Goal: Task Accomplishment & Management: Use online tool/utility

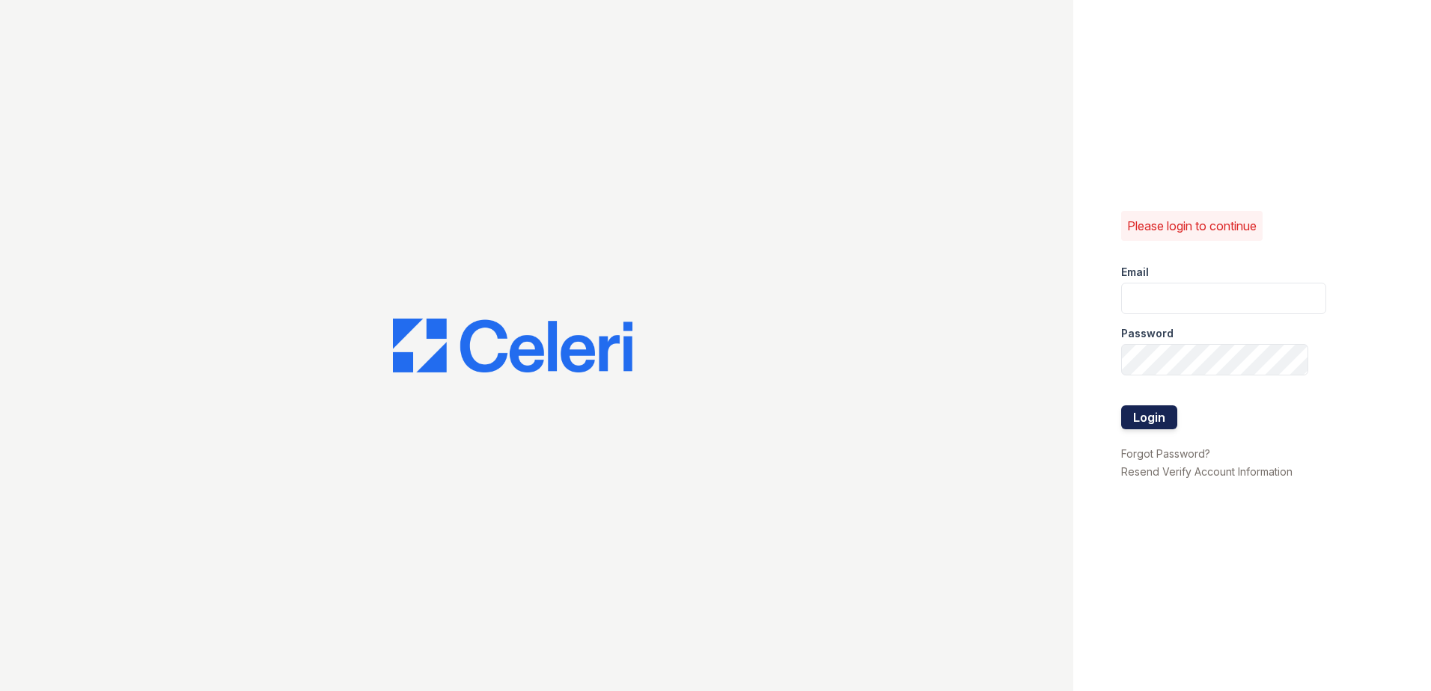
type input "[EMAIL_ADDRESS][DOMAIN_NAME]"
click at [1161, 412] on button "Login" at bounding box center [1149, 418] width 56 height 24
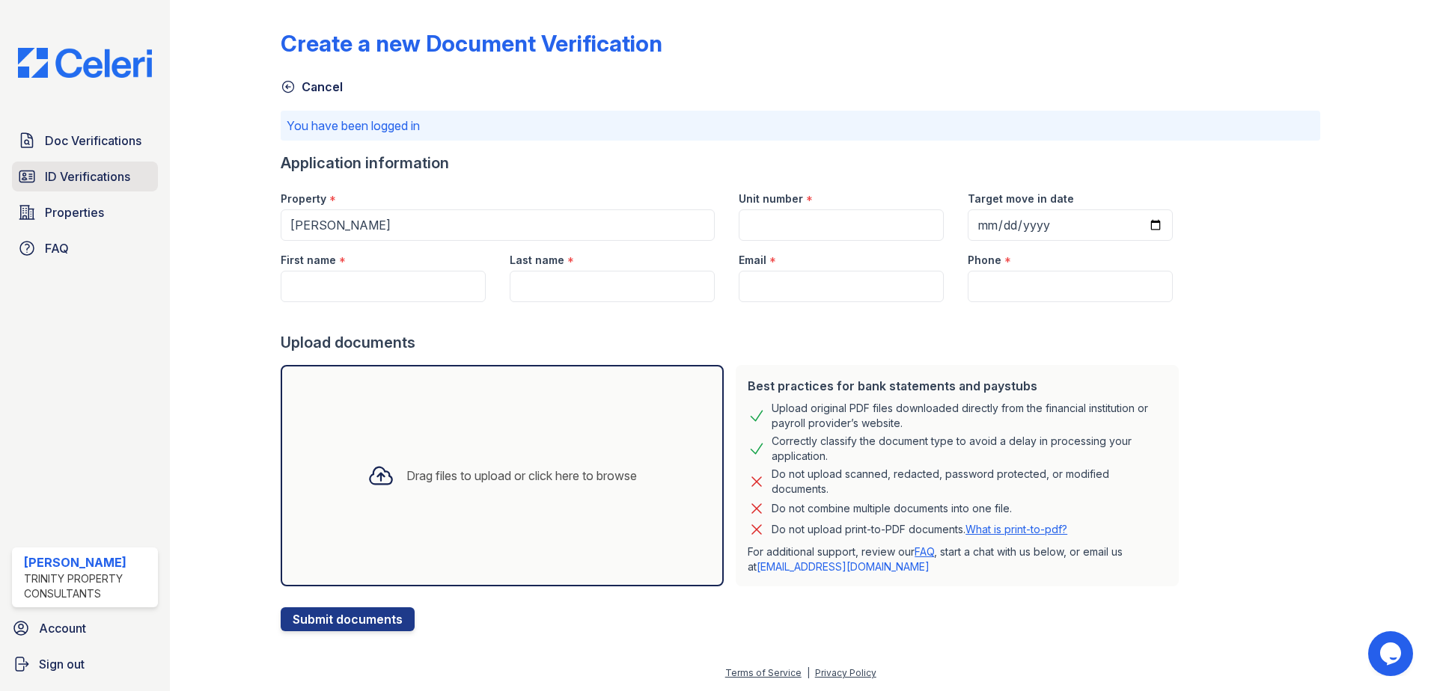
click at [100, 171] on span "ID Verifications" at bounding box center [87, 177] width 85 height 18
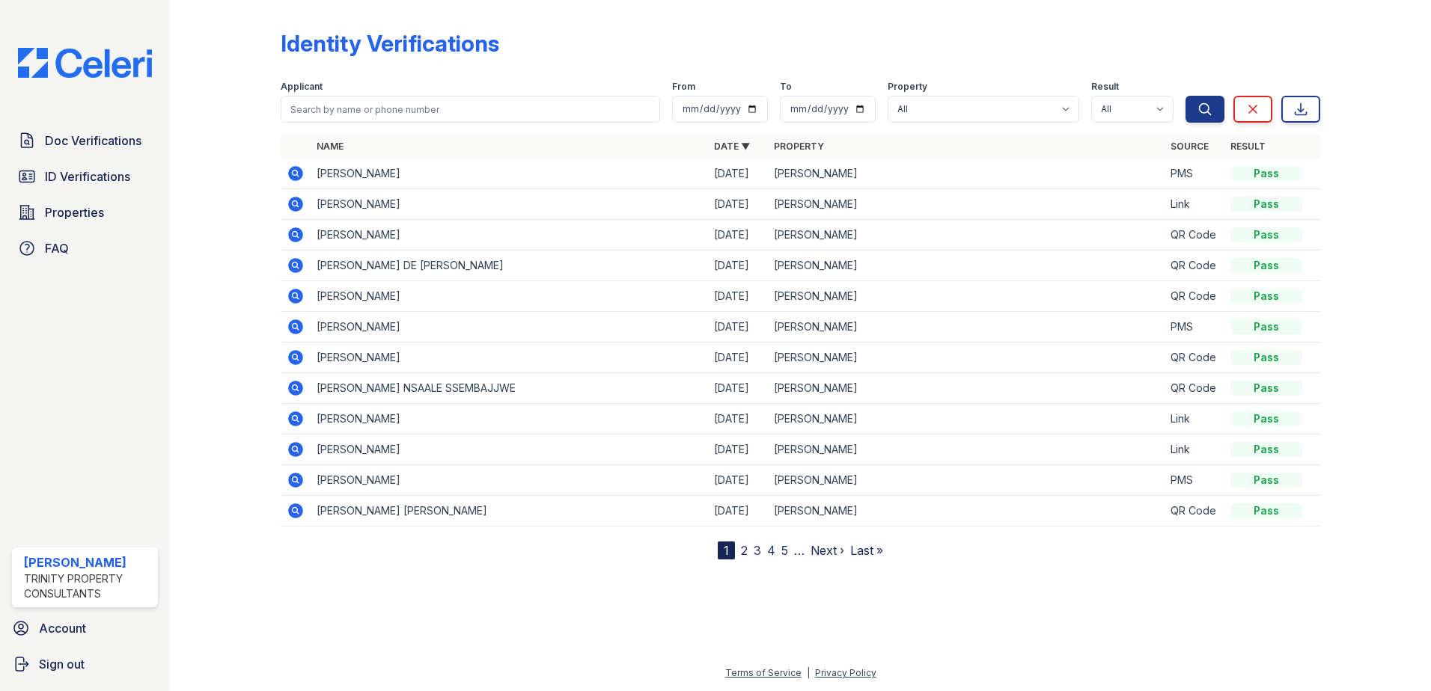
click at [486, 569] on div "Identity Verifications Filter Applicant From To Property All ReNew Waltham Resu…" at bounding box center [800, 292] width 1213 height 584
